Goal: Task Accomplishment & Management: Complete application form

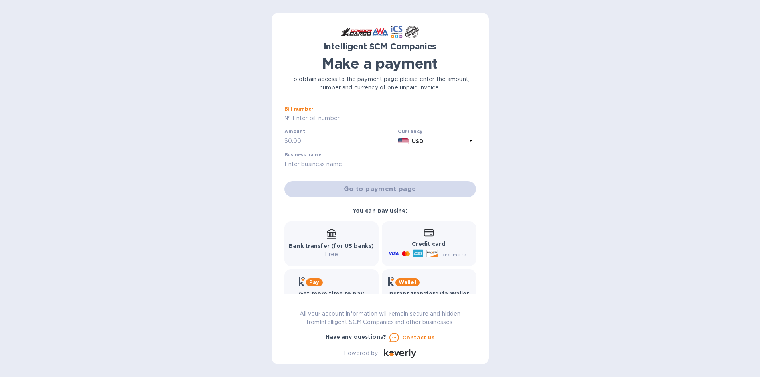
click at [313, 120] on input "text" at bounding box center [383, 119] width 185 height 12
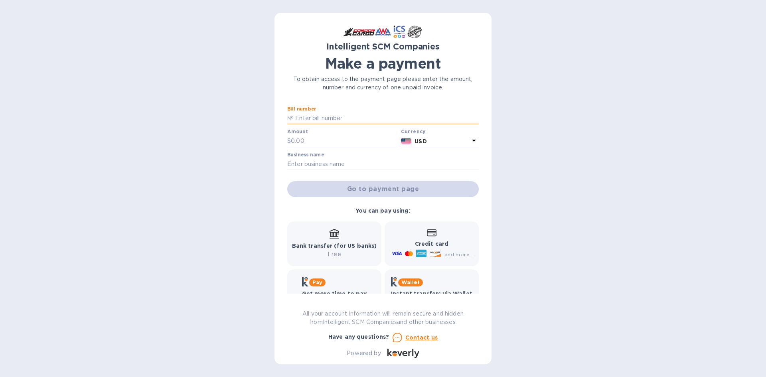
paste input "1,106.65"
type input "1,106.65"
click at [298, 119] on input "text" at bounding box center [386, 119] width 185 height 12
paste input "S00499715"
type input "S00499715"
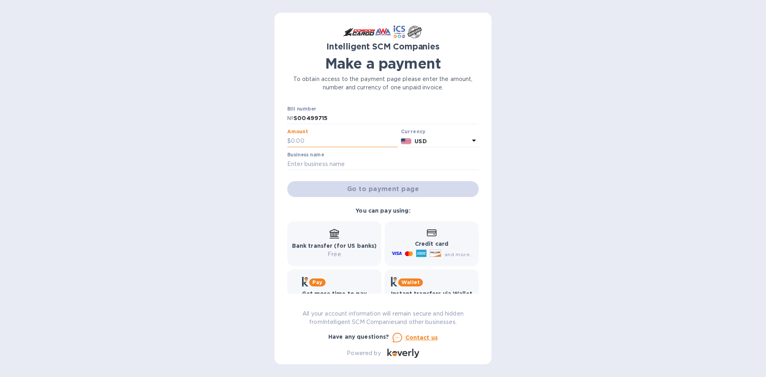
click at [299, 142] on input "text" at bounding box center [344, 141] width 107 height 12
paste input "1,106.65"
type input "1,106.65"
click at [296, 169] on input "text" at bounding box center [383, 164] width 192 height 12
type input "XPRESS GOV SUPPLY"
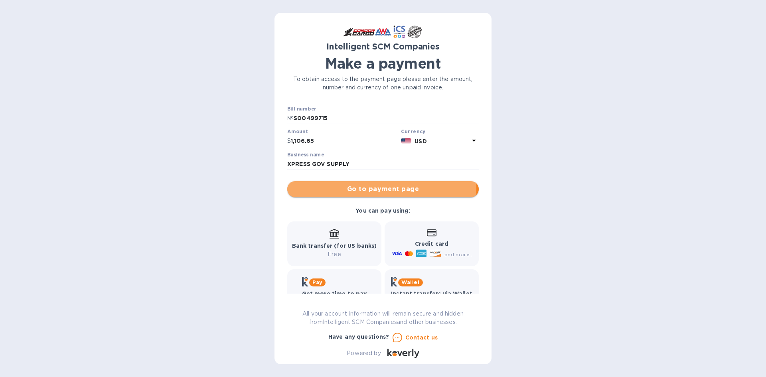
click at [364, 190] on span "Go to payment page" at bounding box center [383, 189] width 179 height 10
